Goal: Task Accomplishment & Management: Complete application form

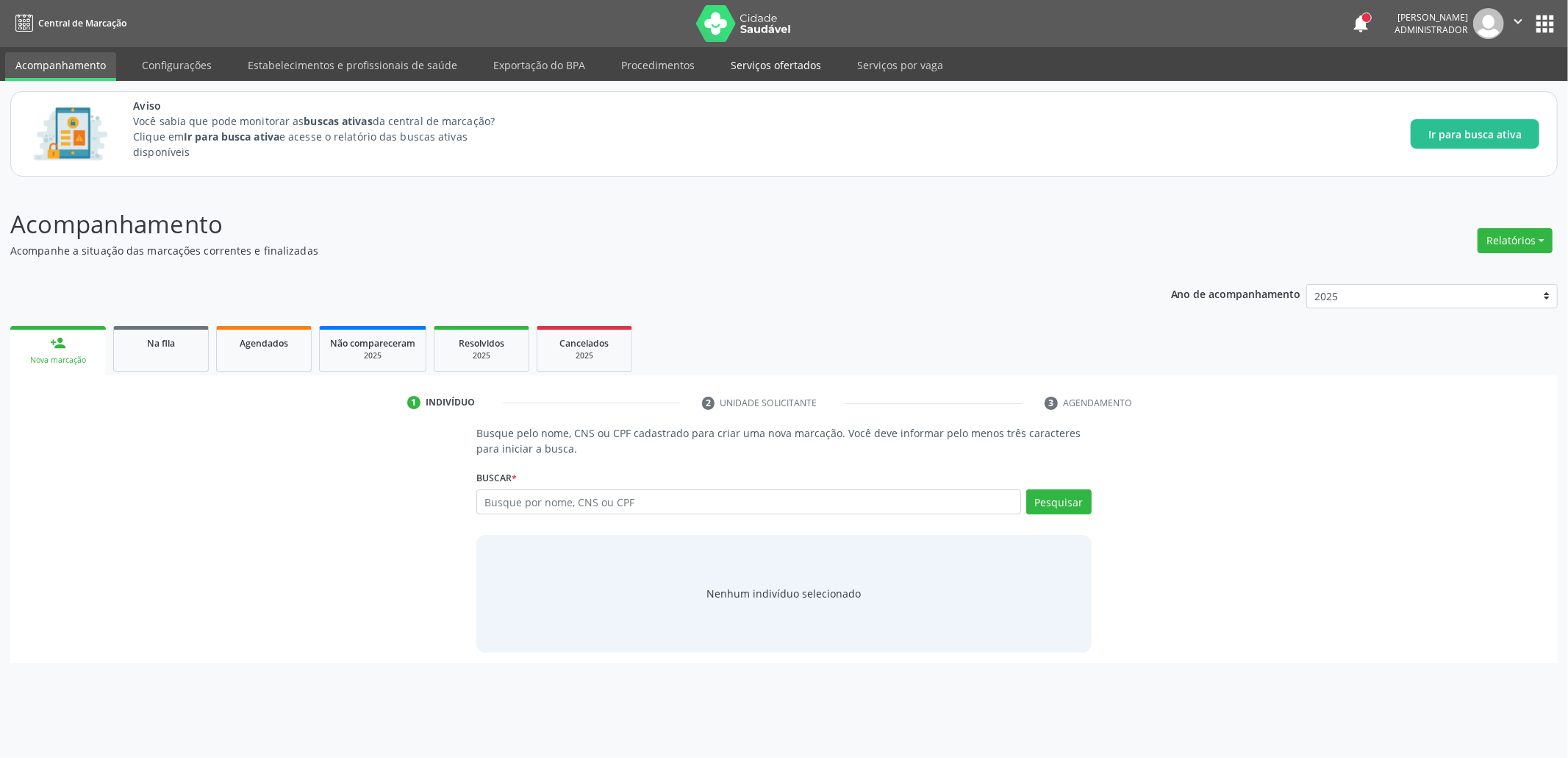
click at [758, 69] on link "Serviços ofertados" at bounding box center [776, 66] width 111 height 26
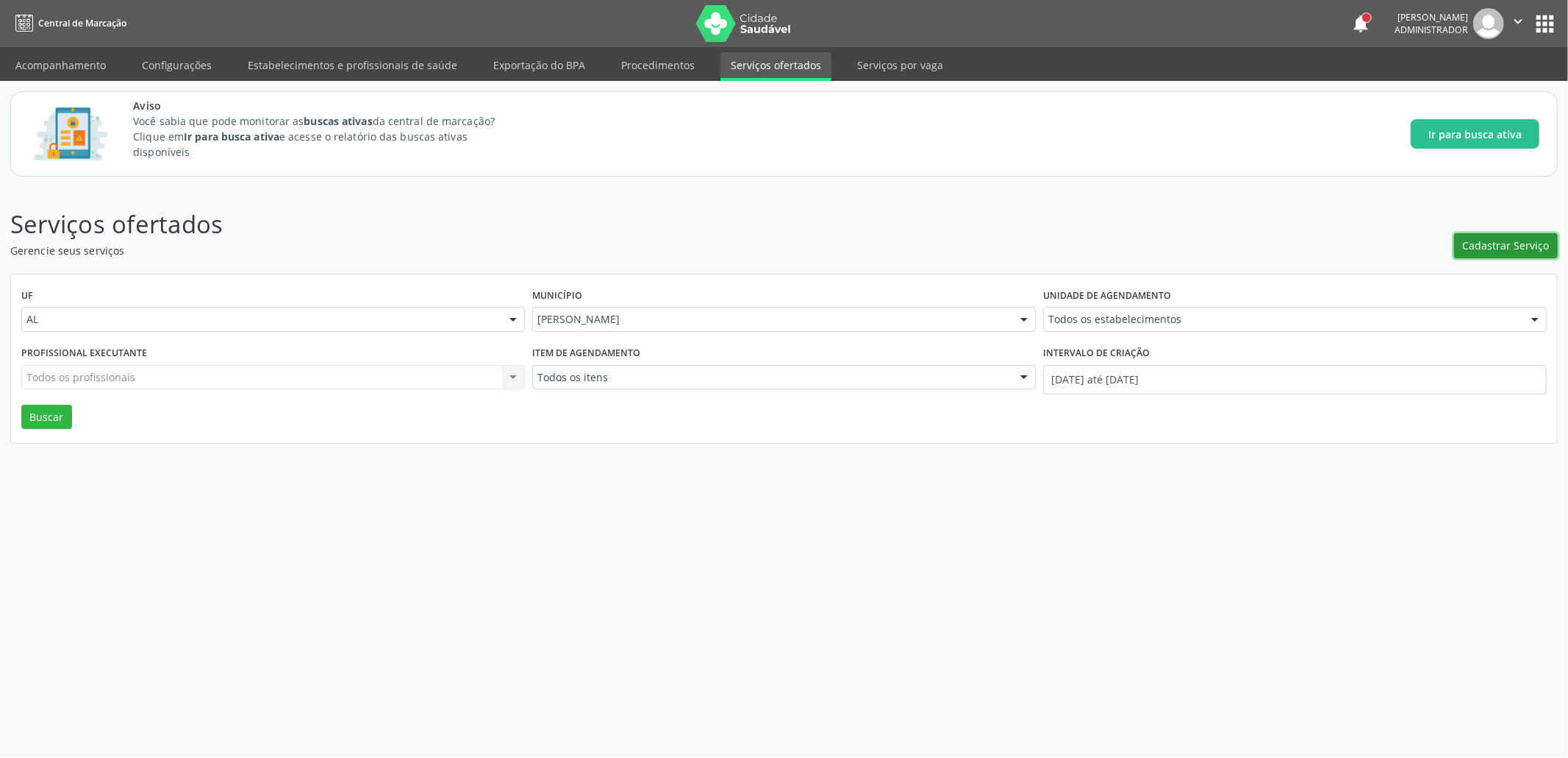
click at [1519, 250] on span "Cadastrar Serviço" at bounding box center [1506, 245] width 87 height 15
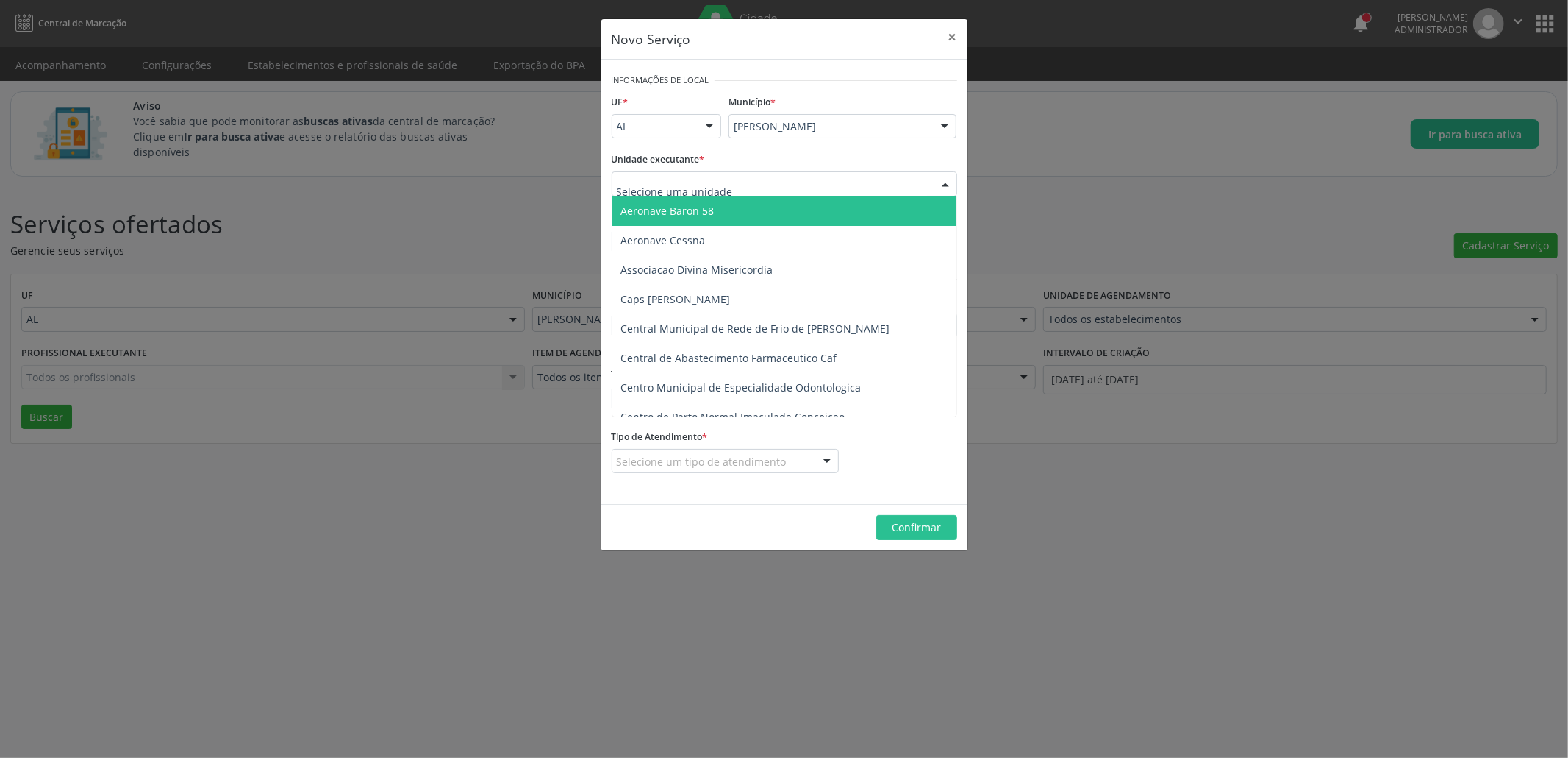
paste input "704308504172494"
type input "704308504172494"
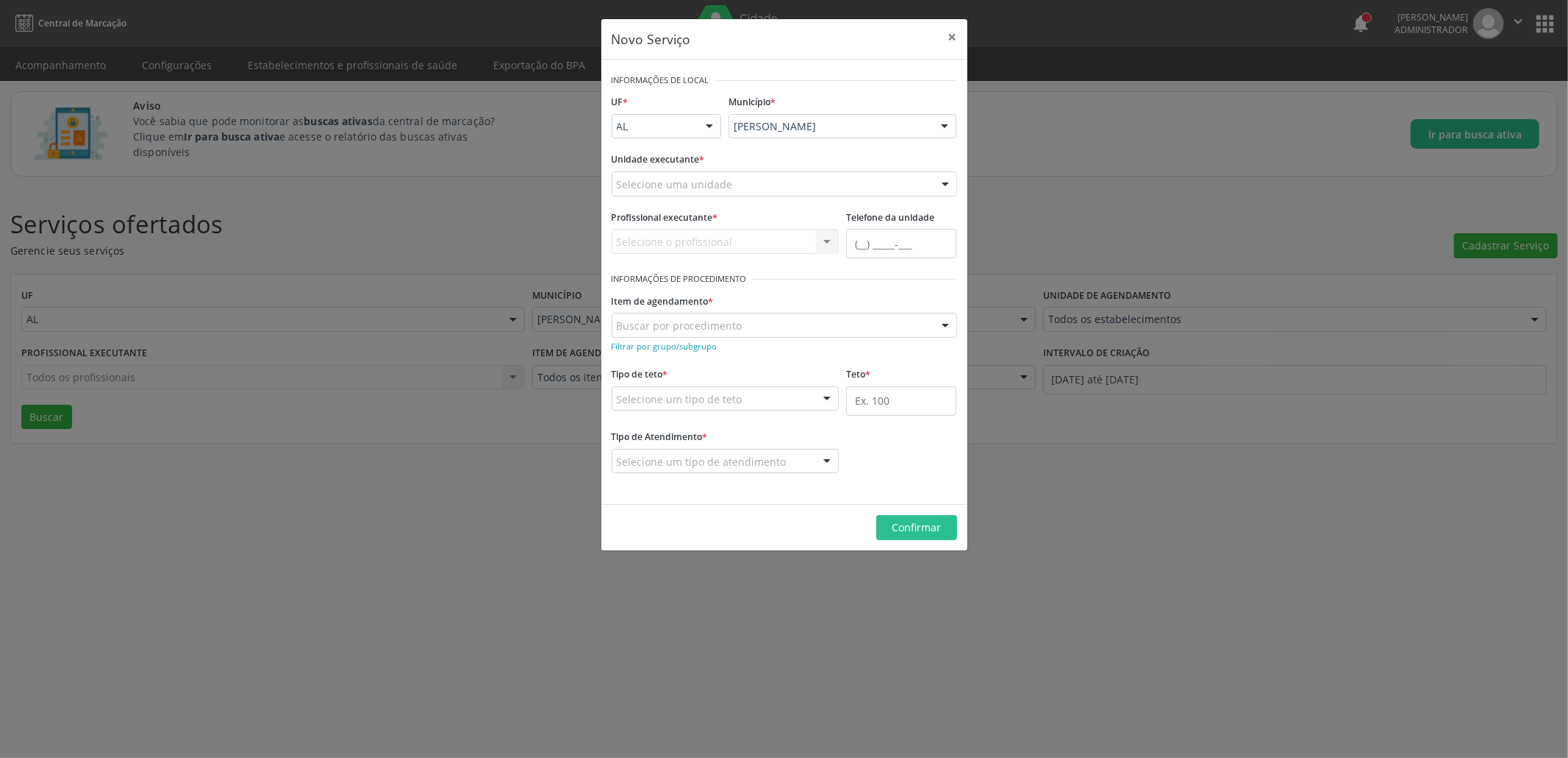
click at [753, 182] on div "Selecione uma unidade" at bounding box center [784, 184] width 345 height 25
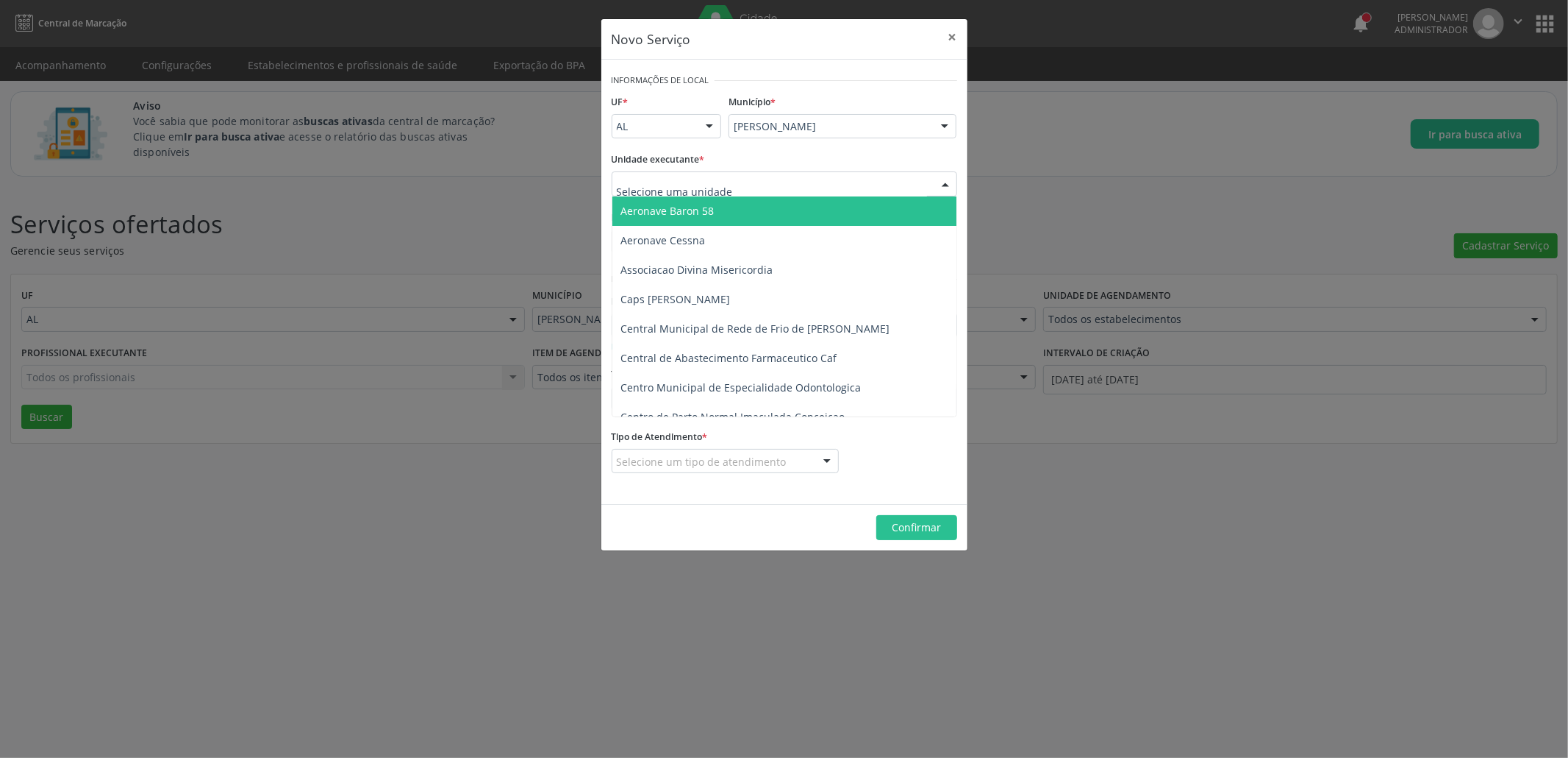
paste input "UNIDADE DE SAUDE DA FAMILIA VER [PERSON_NAME]"
type input "UNIDADE DE SAUDE DA FAMILIA VER [PERSON_NAME]"
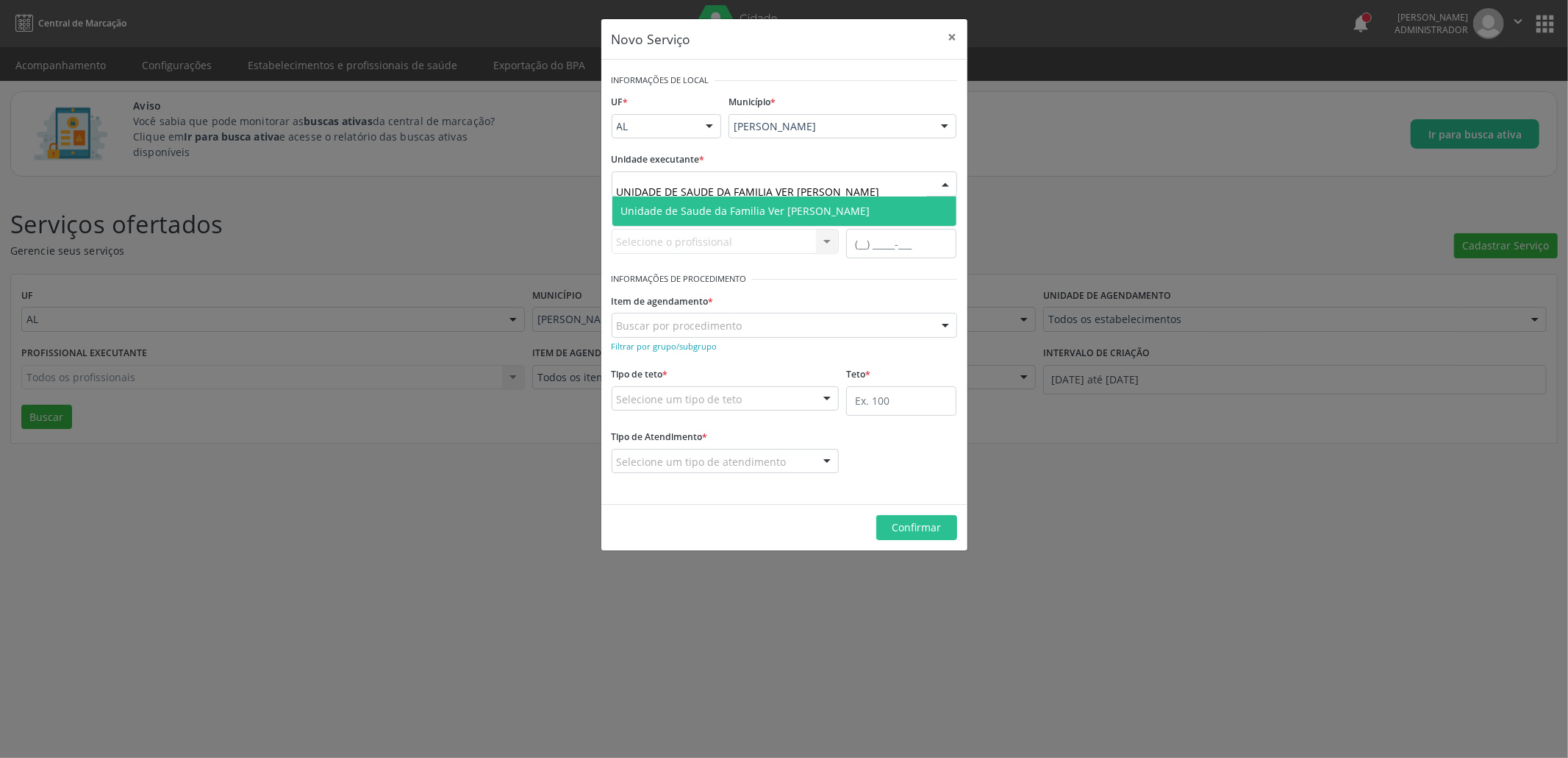
scroll to position [0, 7]
click at [756, 214] on span "Unidade de Saude da Familia Ver [PERSON_NAME]" at bounding box center [746, 210] width 249 height 14
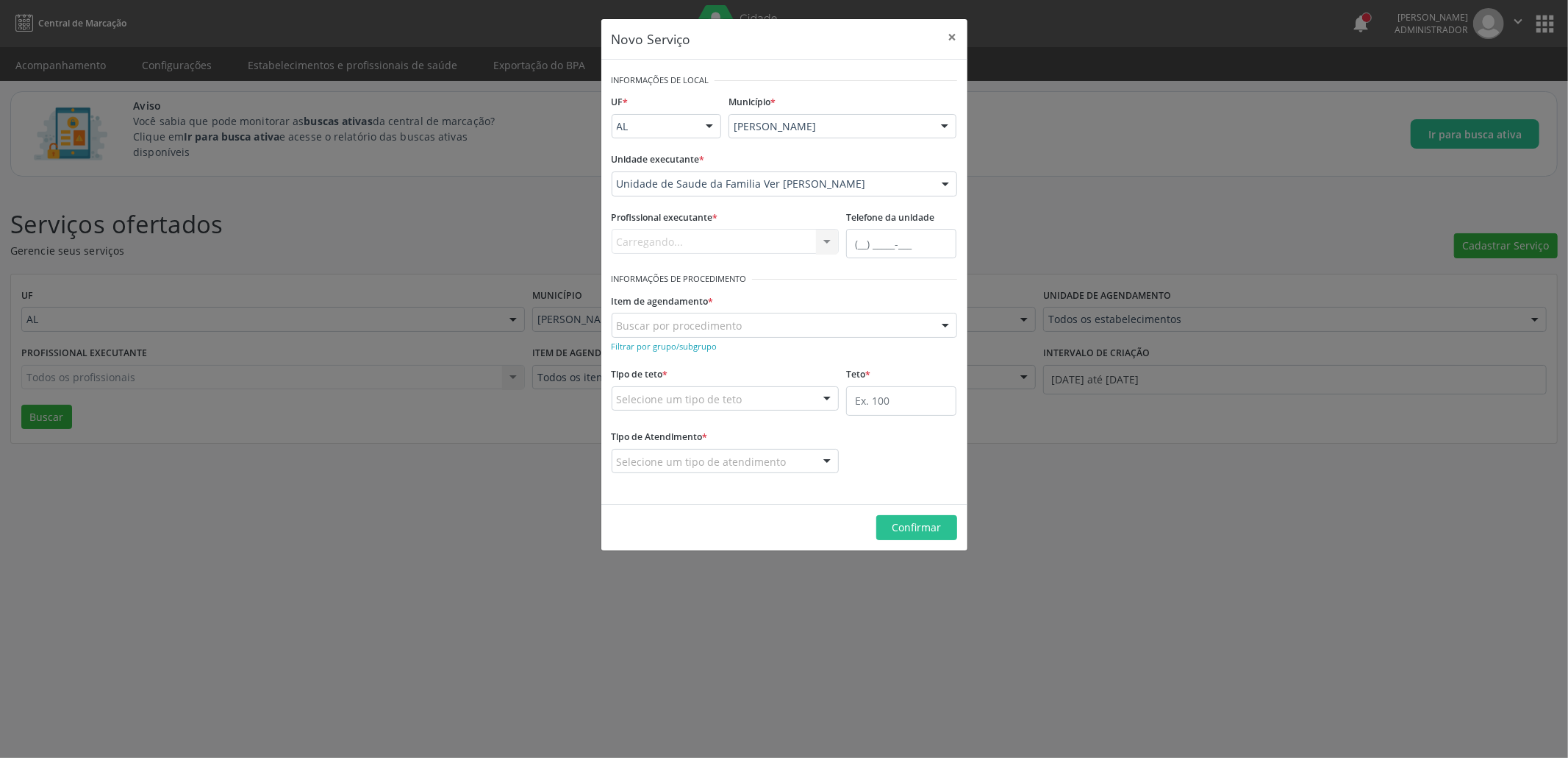
scroll to position [0, 0]
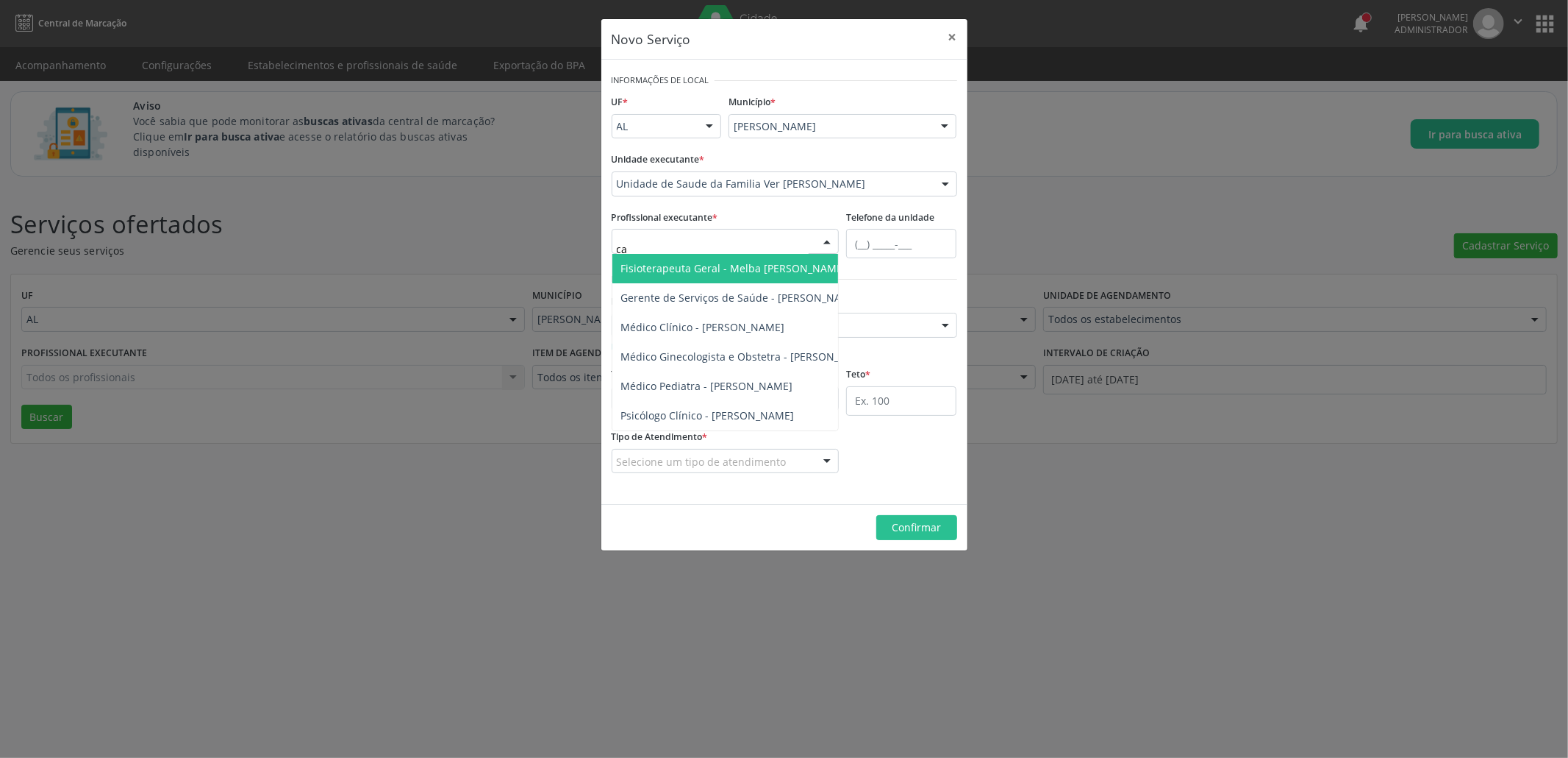
type input "cat"
click at [762, 264] on span "Médico Ginecologista e Obstetra - [PERSON_NAME] de [PERSON_NAME]" at bounding box center [797, 268] width 353 height 14
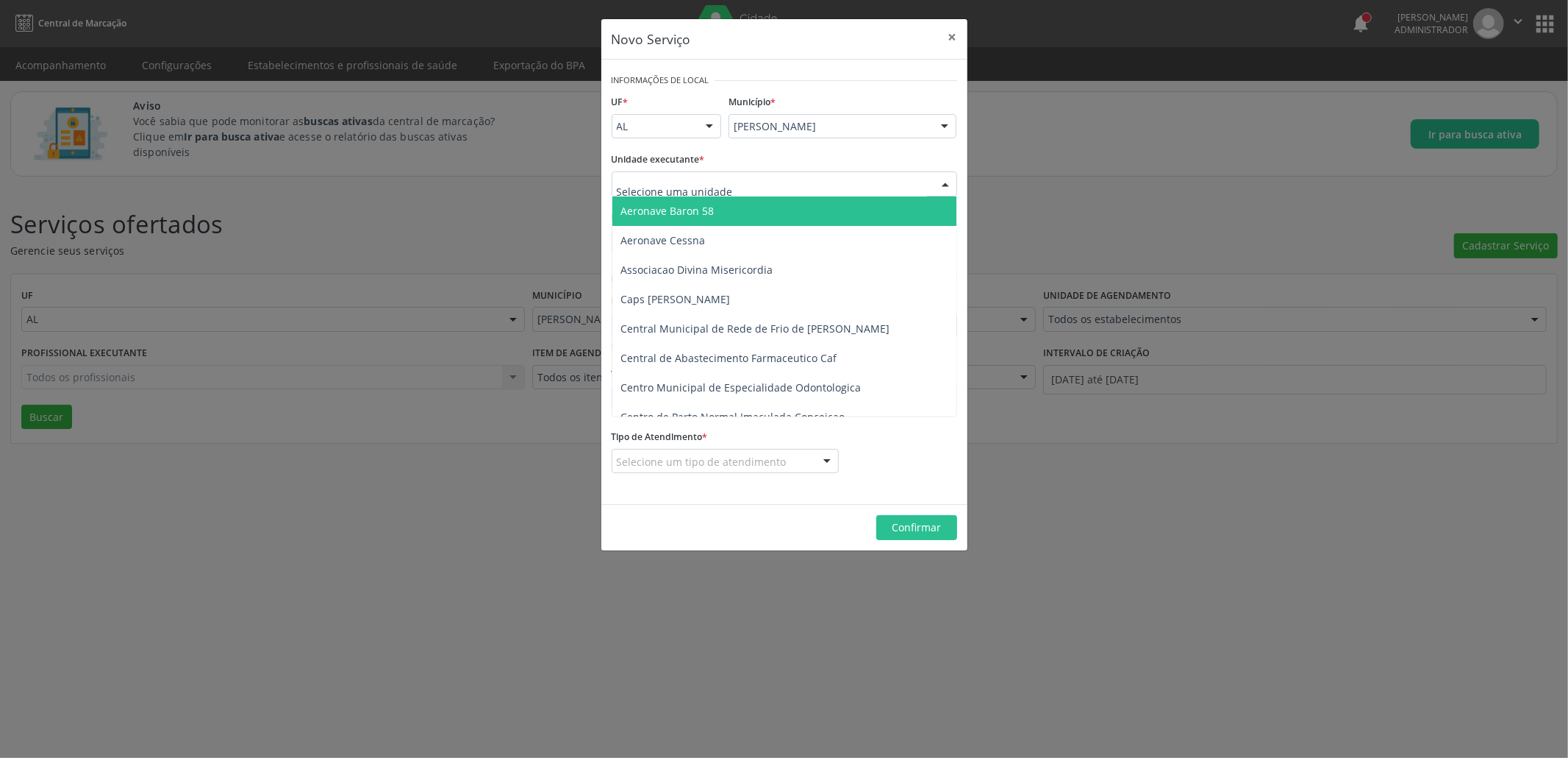
click at [711, 174] on div at bounding box center [784, 184] width 345 height 25
paste input "NIDADE DE SAUDE DA FAMILIA VER [PERSON_NAME]"
type input "NIDADE DE SAUDE DA FAMILIA VER [PERSON_NAME]"
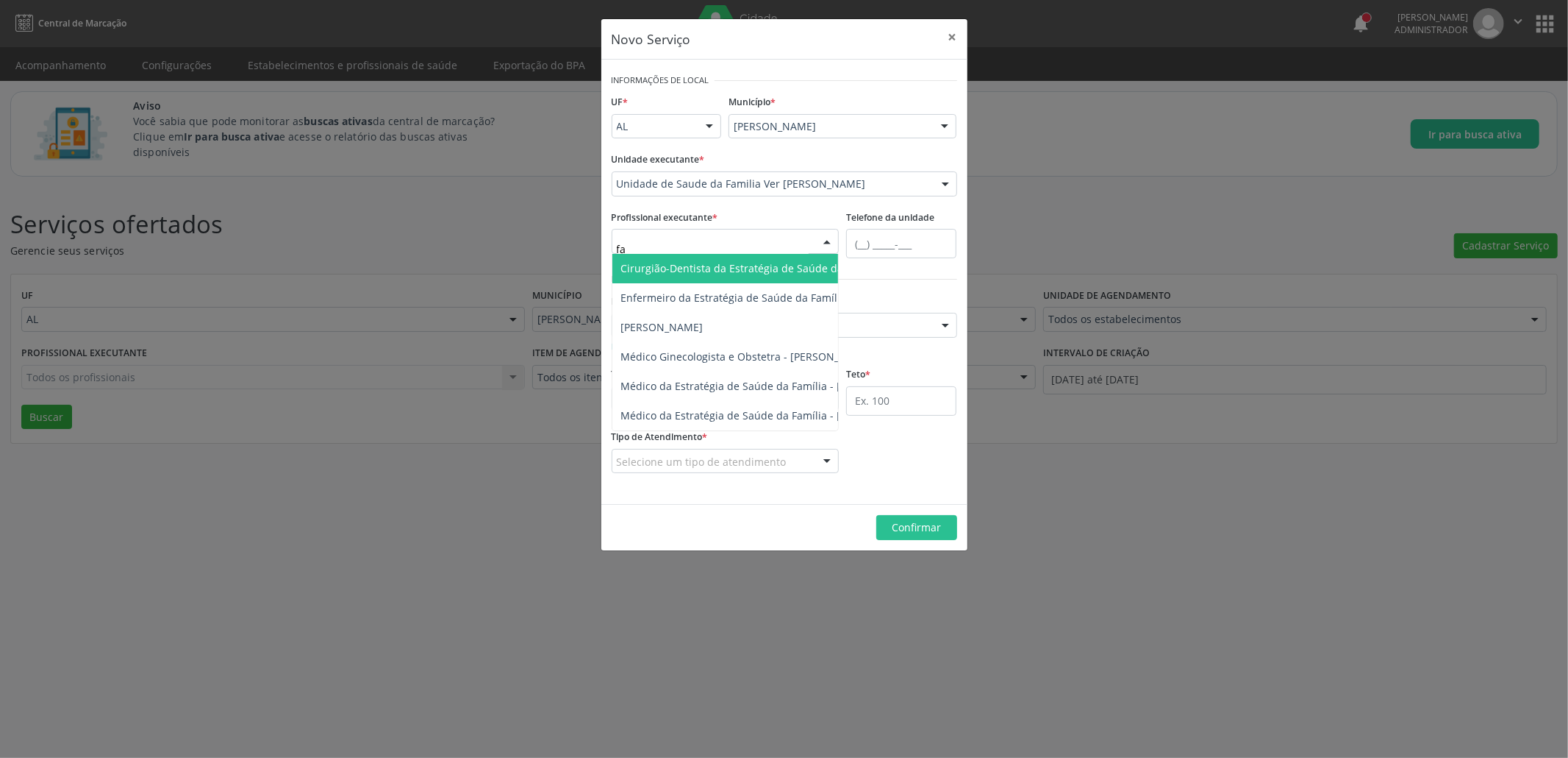
type input "fab"
click at [757, 269] on span "Médico Ginecologista e Obstetra - [PERSON_NAME]" at bounding box center [747, 268] width 252 height 14
